Goal: Information Seeking & Learning: Understand process/instructions

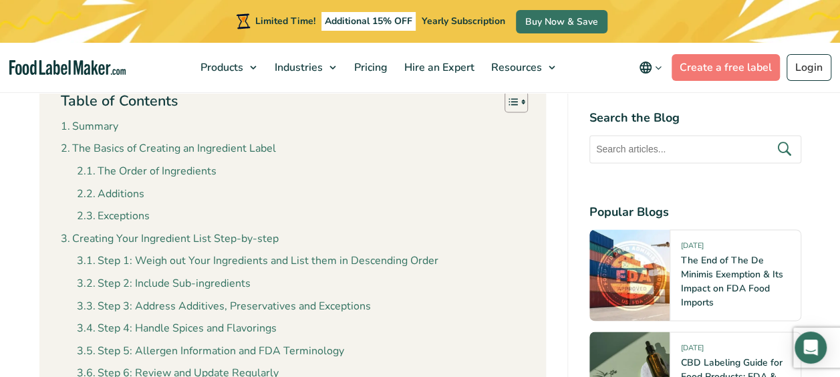
scroll to position [869, 0]
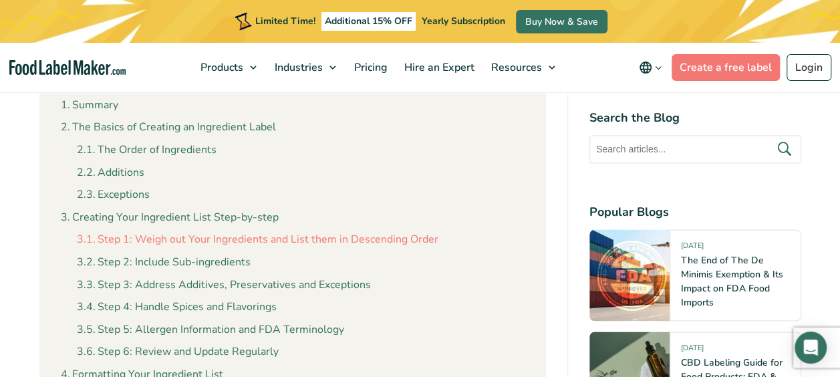
click at [202, 240] on link "Step 1: Weigh out Your Ingredients and List them in Descending Order" at bounding box center [258, 239] width 362 height 17
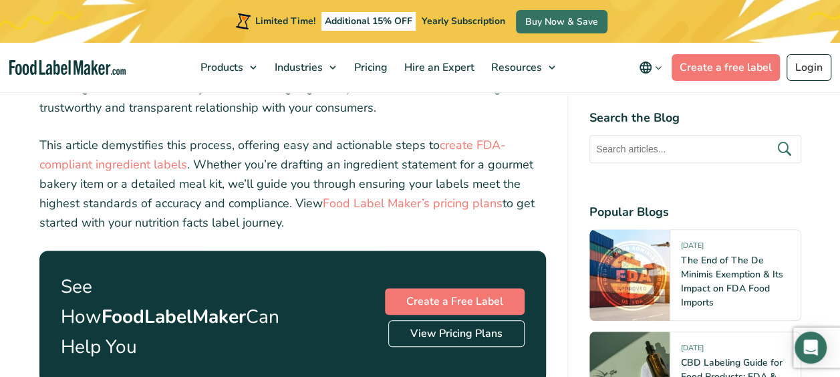
scroll to position [535, 0]
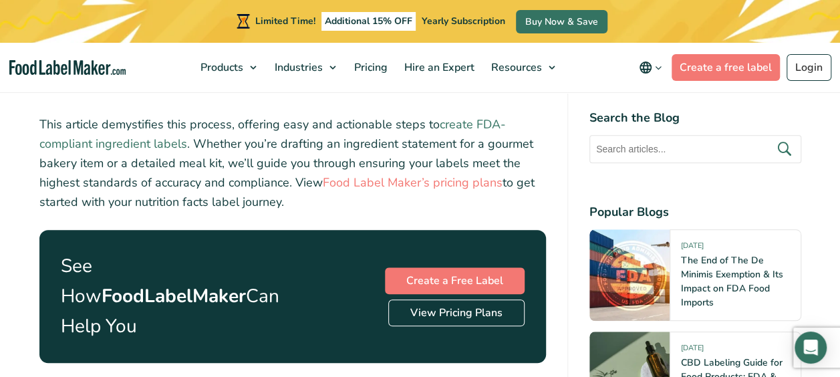
click at [451, 126] on link "create FDA-compliant ingredient labels" at bounding box center [272, 133] width 467 height 35
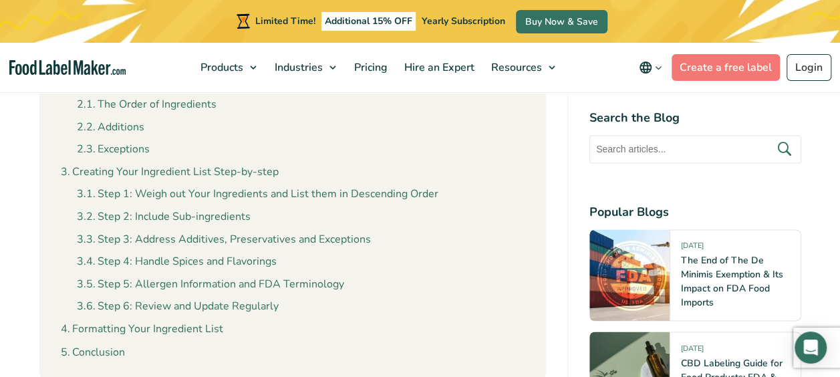
scroll to position [936, 0]
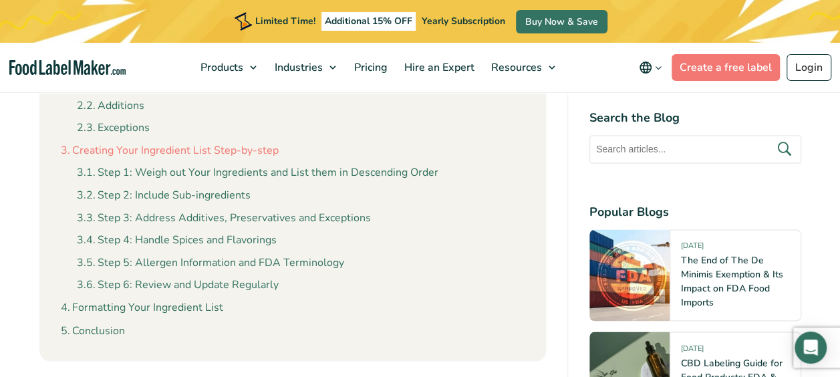
click at [163, 153] on link "Creating Your Ingredient List Step-by-step" at bounding box center [170, 150] width 218 height 17
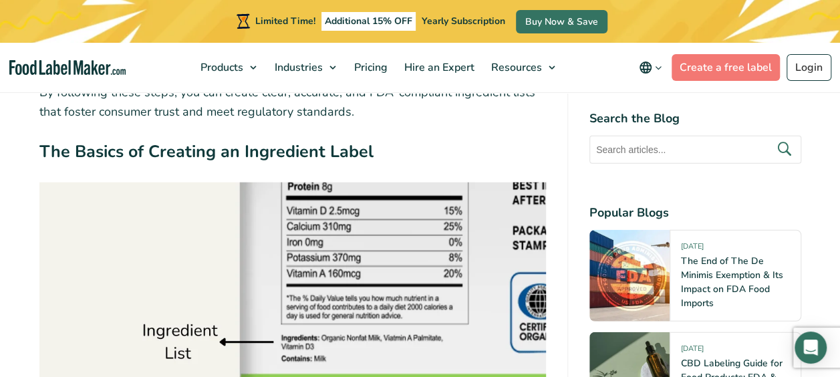
scroll to position [1580, 0]
